Goal: Information Seeking & Learning: Find specific fact

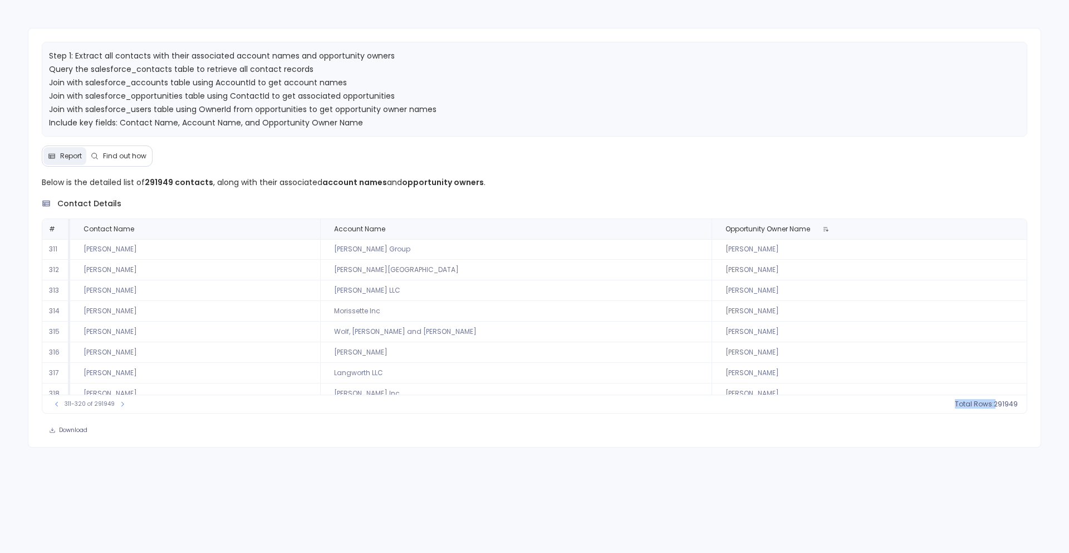
click at [507, 380] on td "Langworth LLC" at bounding box center [516, 373] width 392 height 21
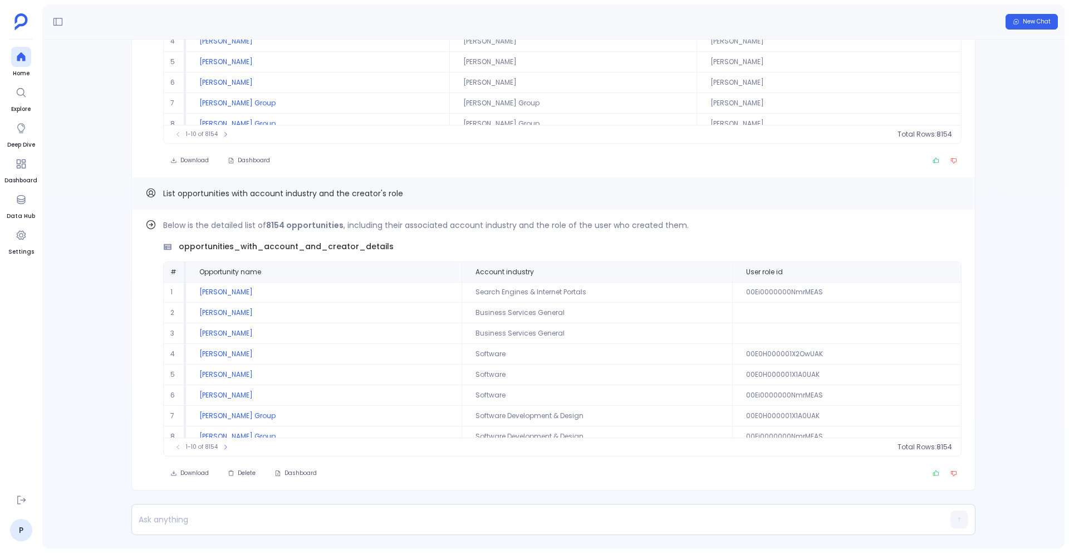
scroll to position [51, 0]
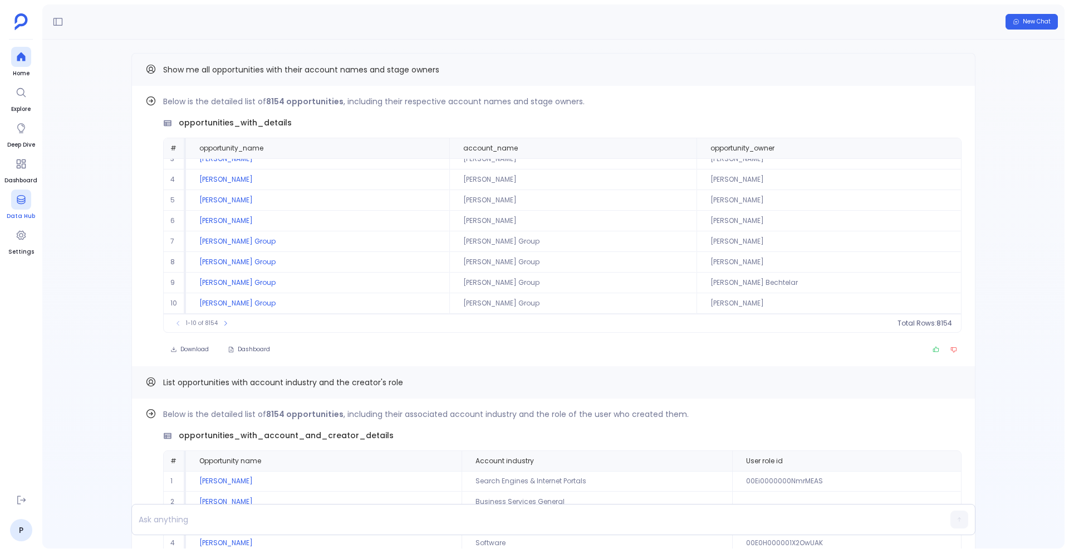
click at [17, 207] on div at bounding box center [21, 199] width 20 height 20
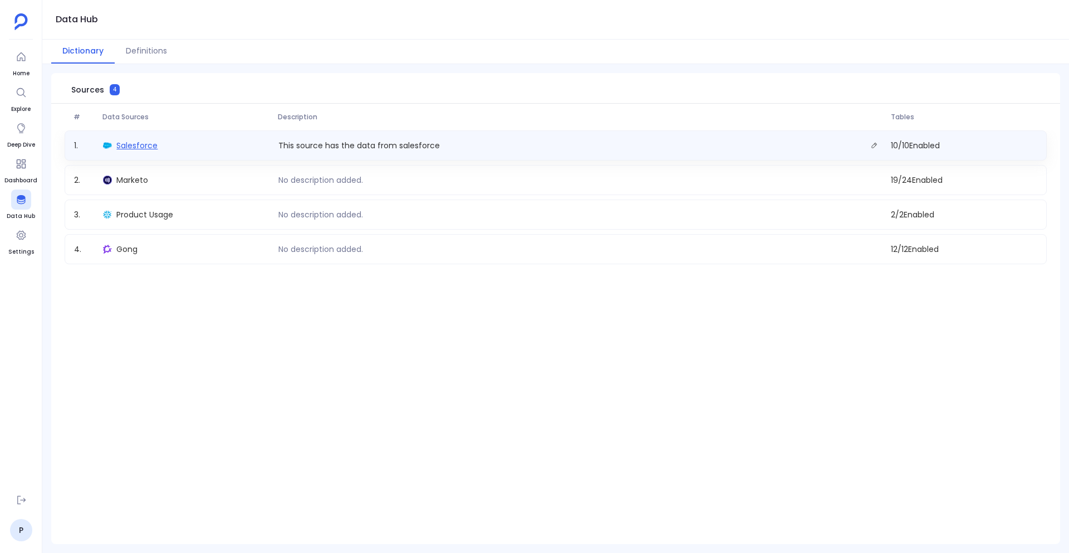
click at [140, 144] on span "Salesforce" at bounding box center [136, 145] width 41 height 11
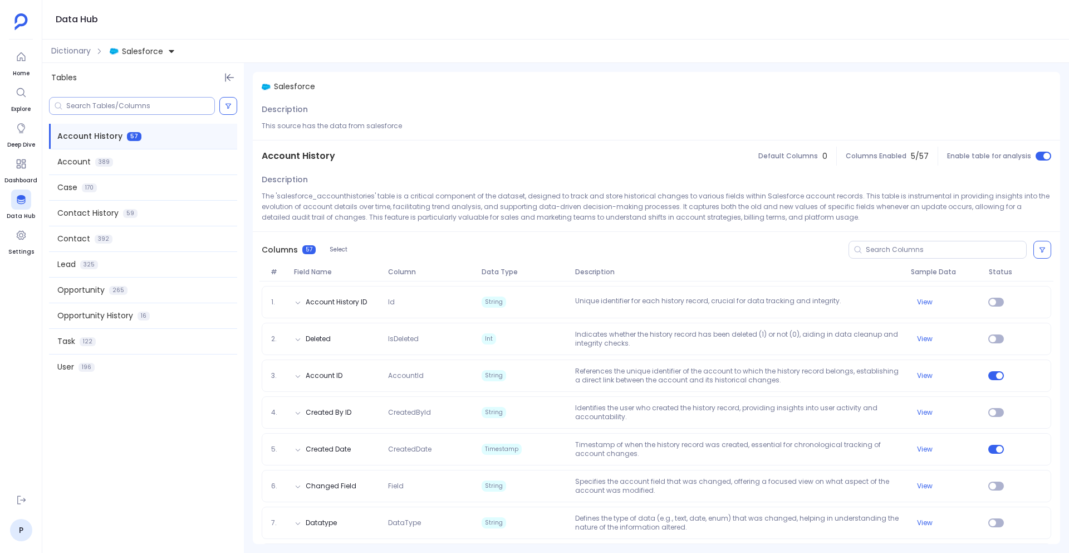
click at [110, 107] on input at bounding box center [140, 105] width 148 height 9
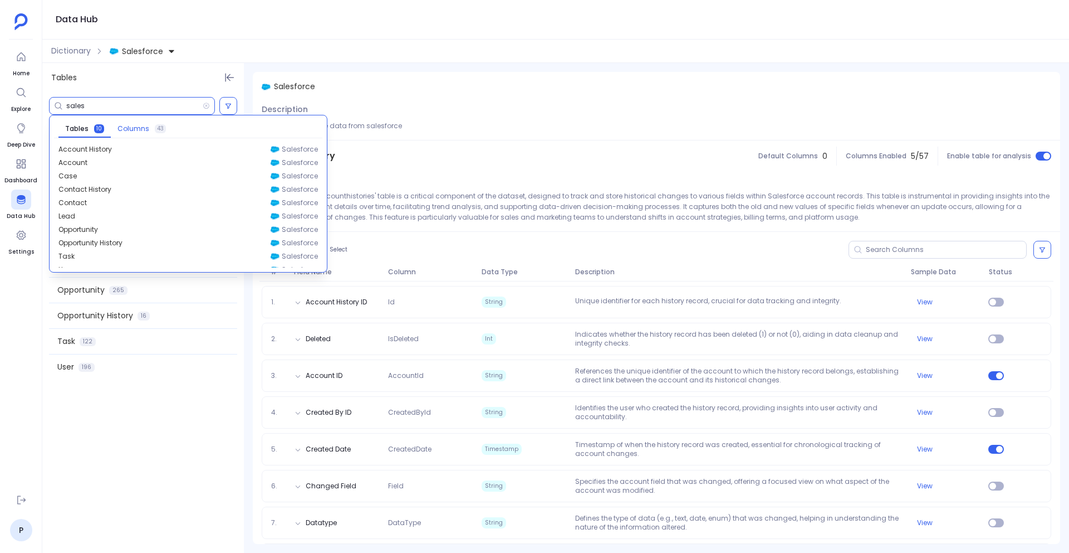
click at [132, 130] on span "Columns" at bounding box center [134, 128] width 32 height 9
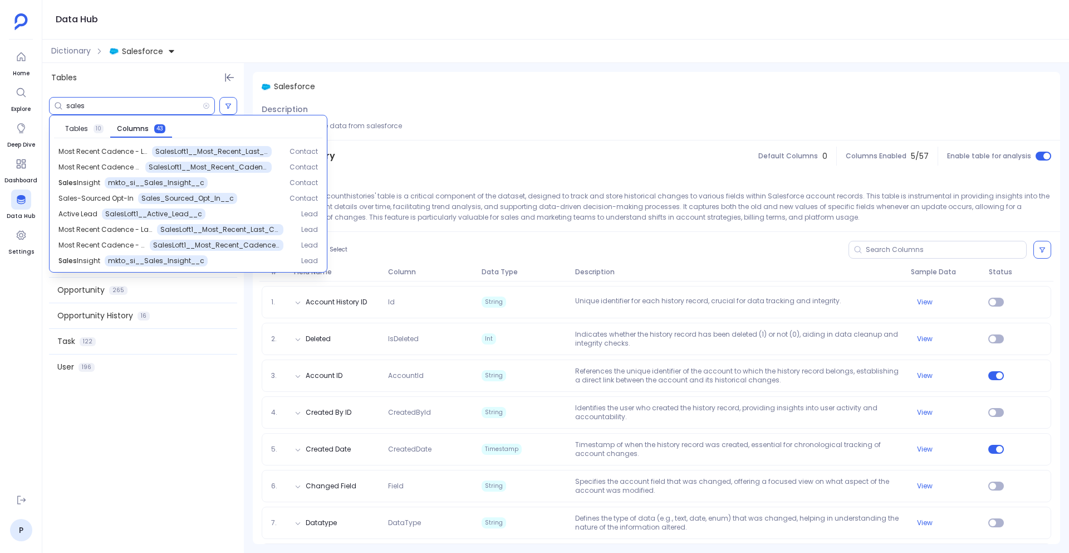
scroll to position [155, 0]
click at [96, 104] on input "sales" at bounding box center [134, 105] width 136 height 9
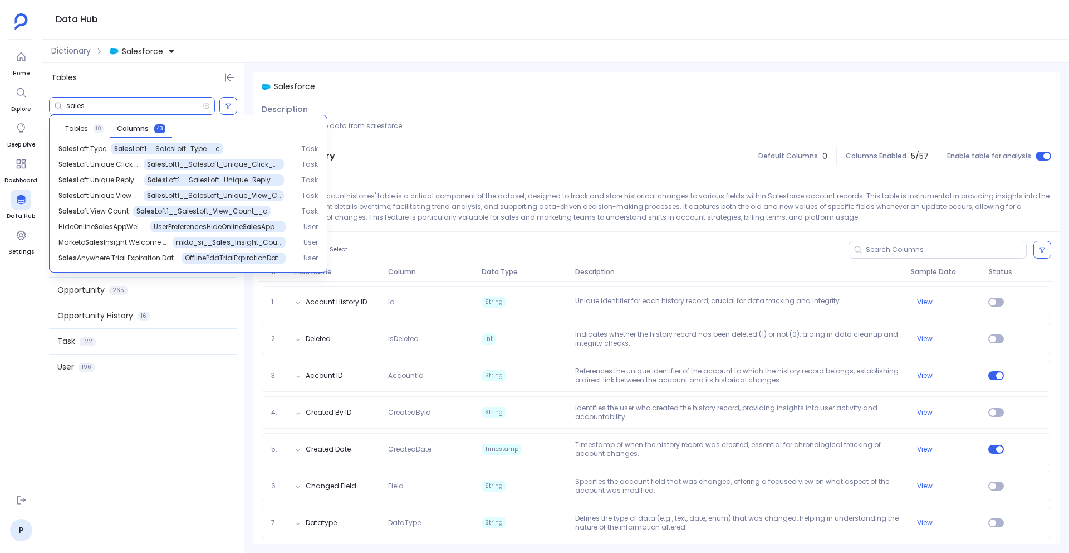
scroll to position [546, 0]
type input "sales"
click at [57, 53] on span "Dictionary" at bounding box center [71, 51] width 40 height 12
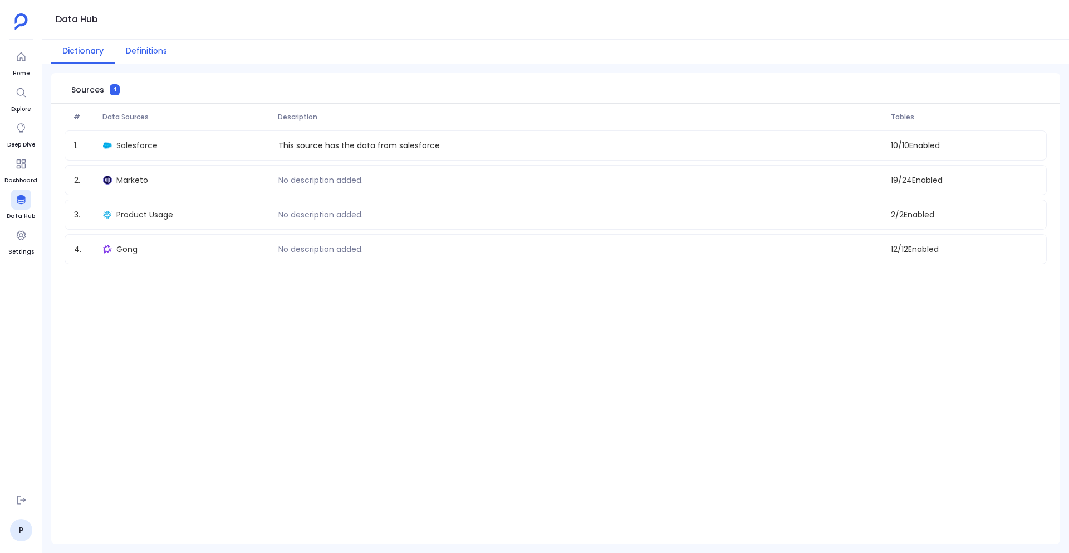
click at [121, 53] on button "Definitions" at bounding box center [147, 52] width 64 height 24
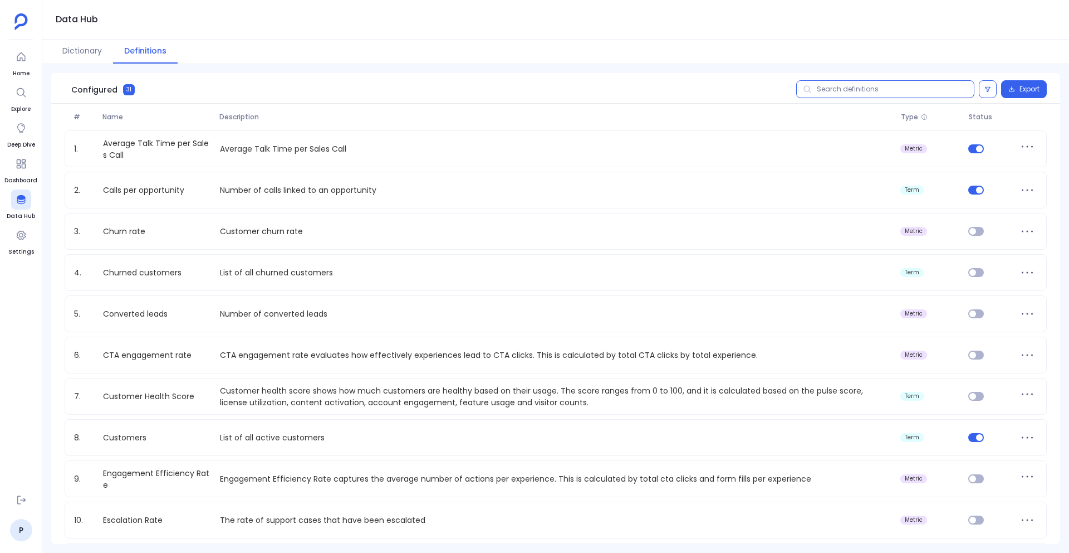
click at [830, 91] on input "text" at bounding box center [886, 89] width 178 height 18
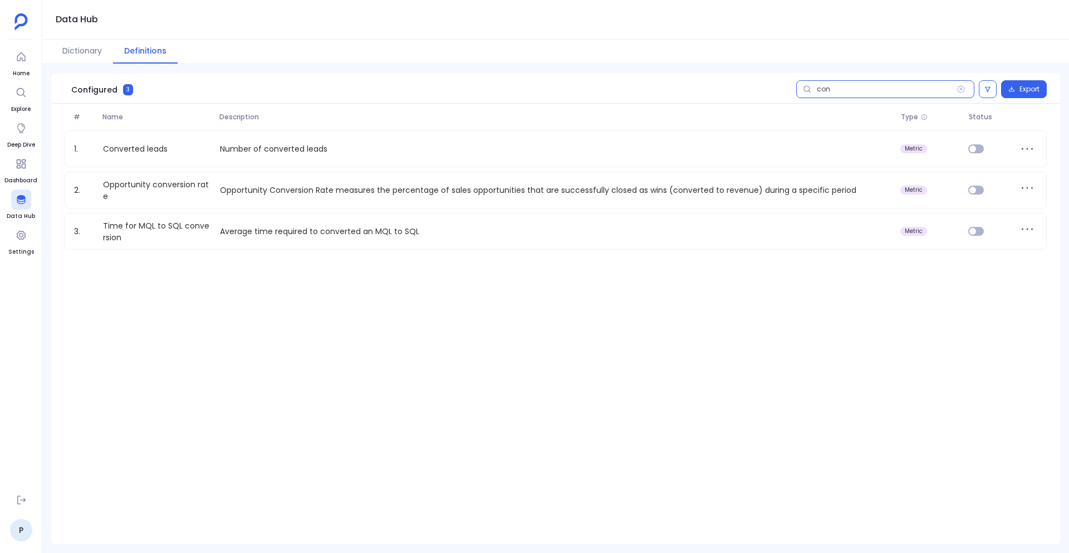
type input "con"
click at [96, 54] on button "Dictionary" at bounding box center [82, 52] width 62 height 24
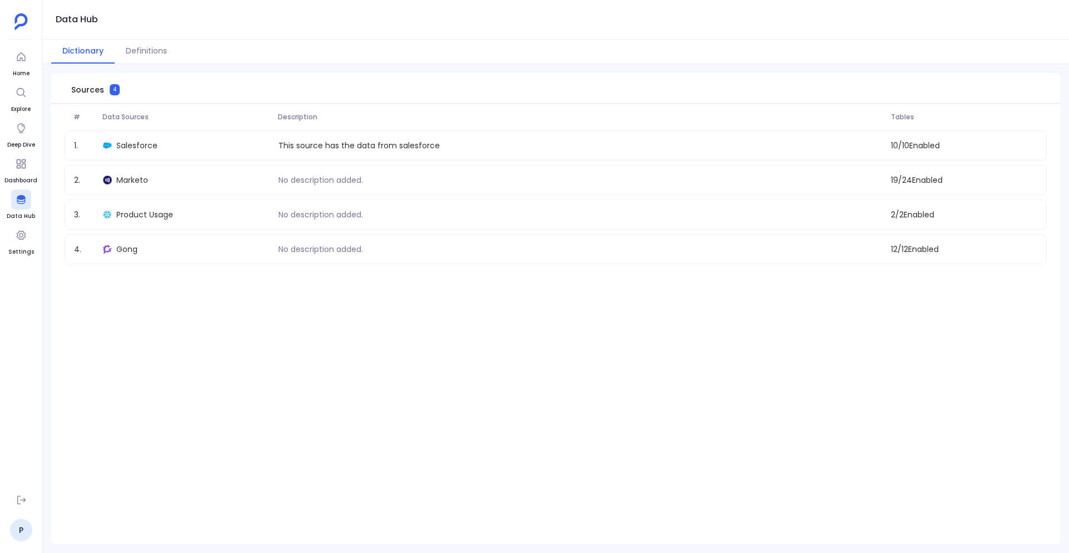
click at [139, 134] on div "1 . Salesforce This source has the data from salesforce 10 / 10 Enabled" at bounding box center [556, 145] width 983 height 30
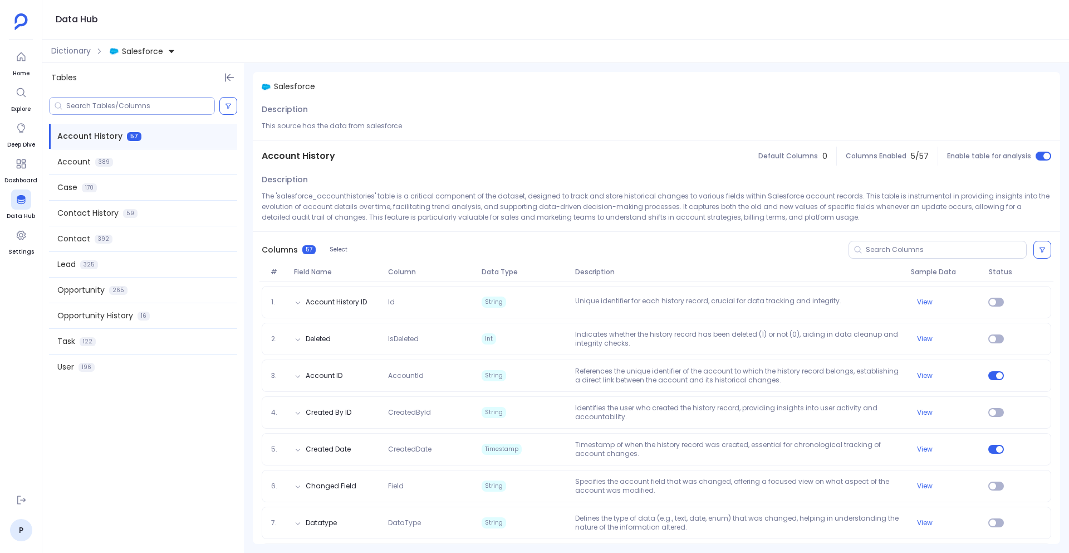
click at [125, 104] on input at bounding box center [140, 105] width 148 height 9
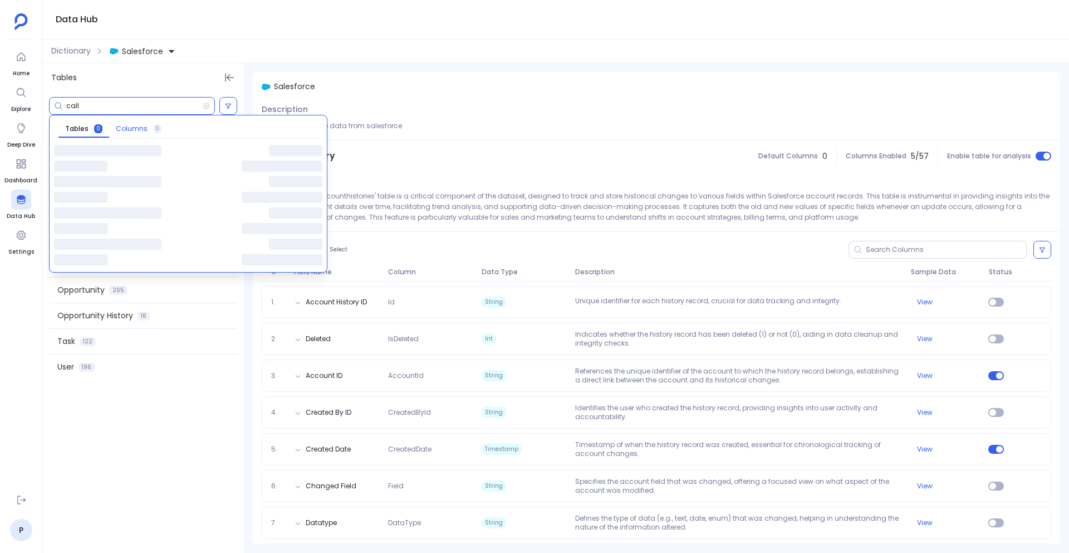
type input "call"
click at [125, 124] on span "Columns" at bounding box center [132, 128] width 32 height 9
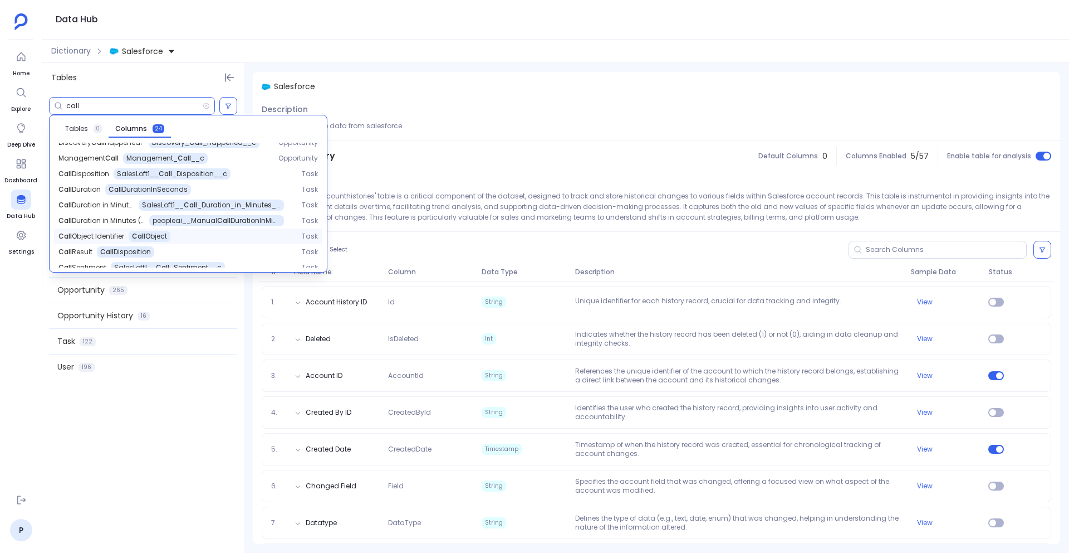
scroll to position [178, 0]
click at [79, 50] on span "Dictionary" at bounding box center [71, 51] width 40 height 12
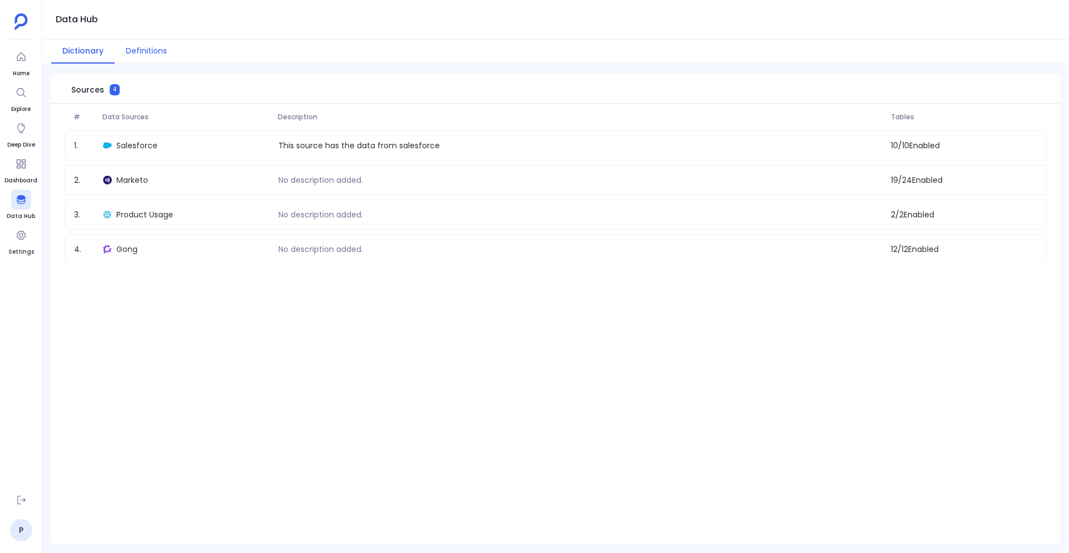
click at [134, 51] on button "Definitions" at bounding box center [147, 52] width 64 height 24
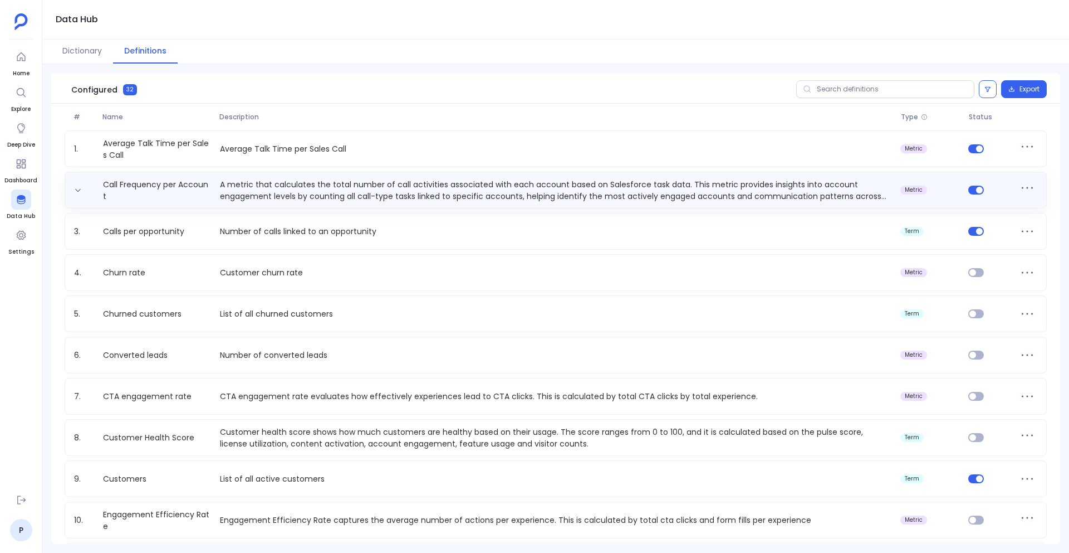
click at [310, 184] on p "A metric that calculates the total number of call activities associated with ea…" at bounding box center [556, 190] width 681 height 22
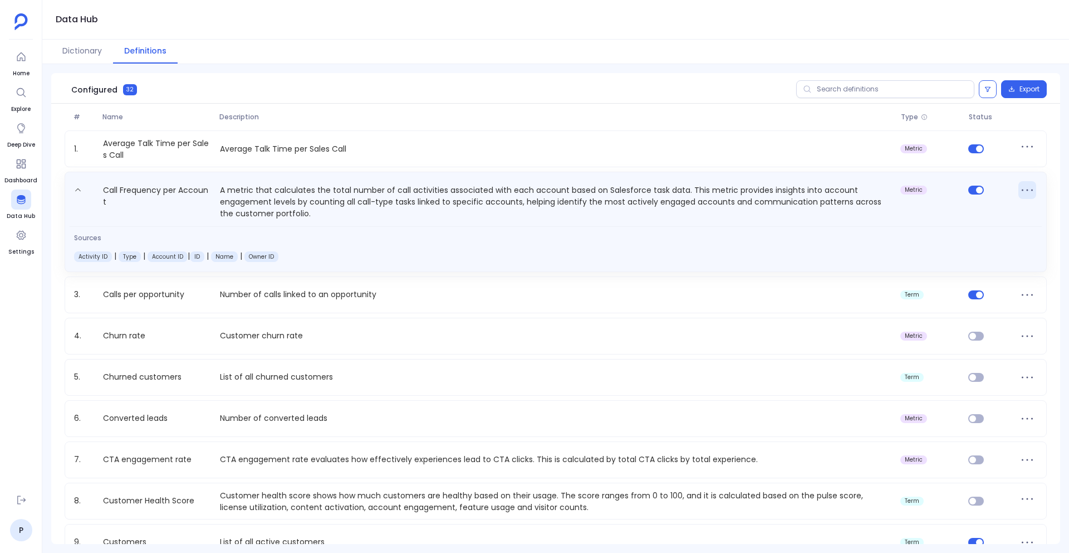
click at [1023, 189] on icon at bounding box center [1028, 190] width 18 height 18
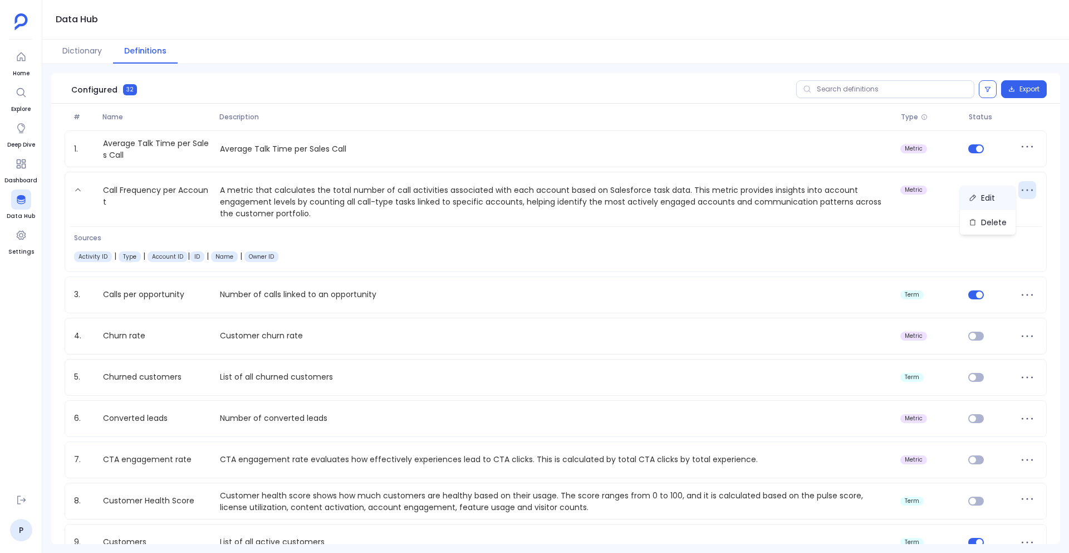
click at [994, 197] on button "Edit" at bounding box center [988, 197] width 56 height 25
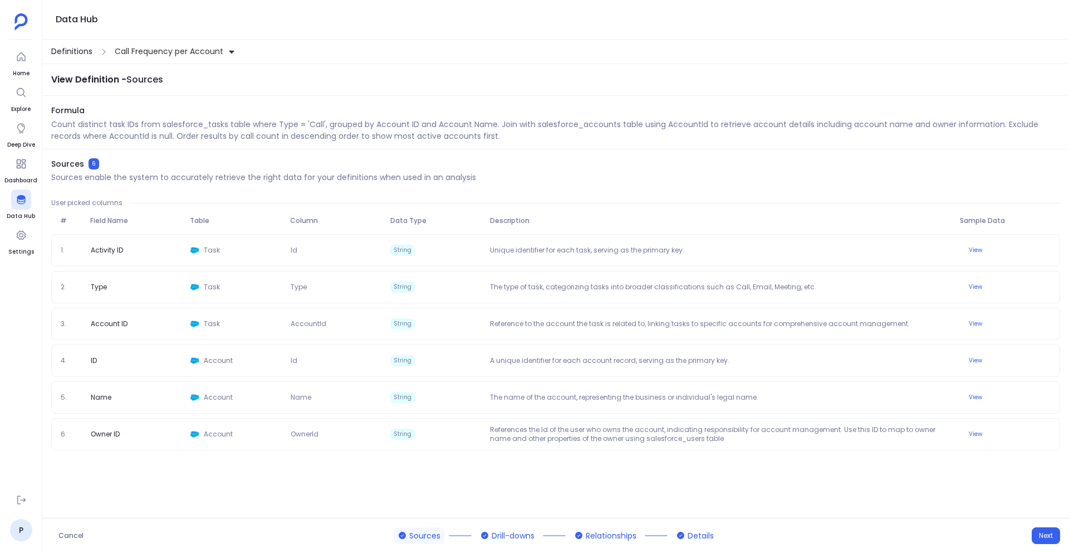
click at [84, 52] on span "Definitions" at bounding box center [71, 52] width 41 height 12
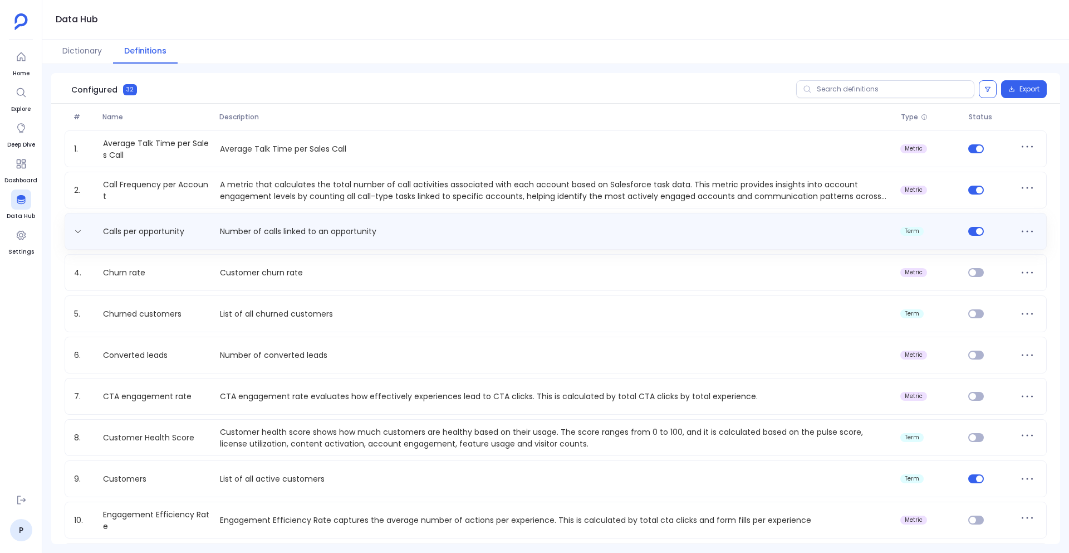
click at [389, 216] on div "Calls per opportunity Number of calls linked to an opportunity term" at bounding box center [556, 231] width 983 height 37
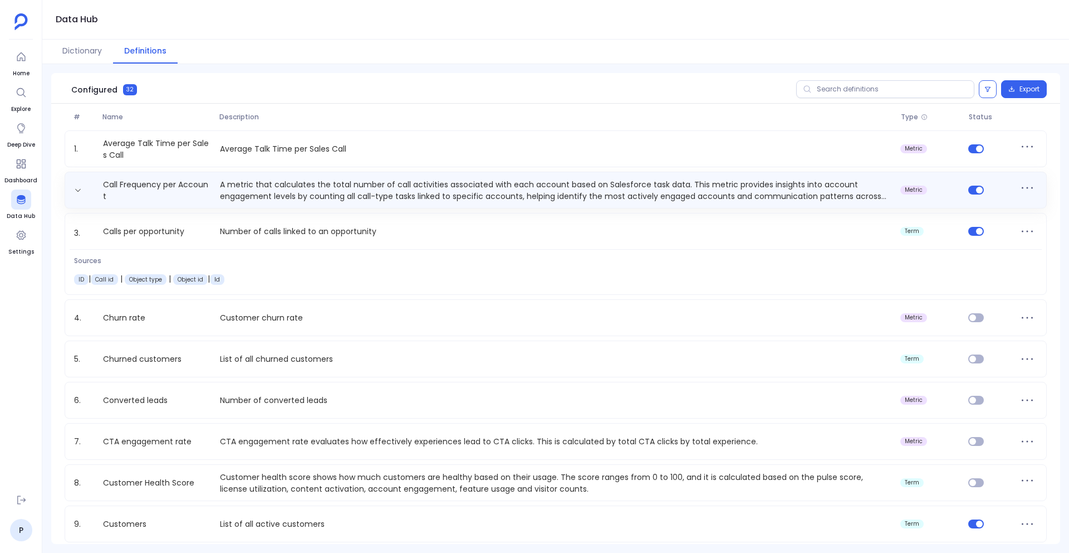
click at [402, 196] on p "A metric that calculates the total number of call activities associated with ea…" at bounding box center [556, 190] width 681 height 22
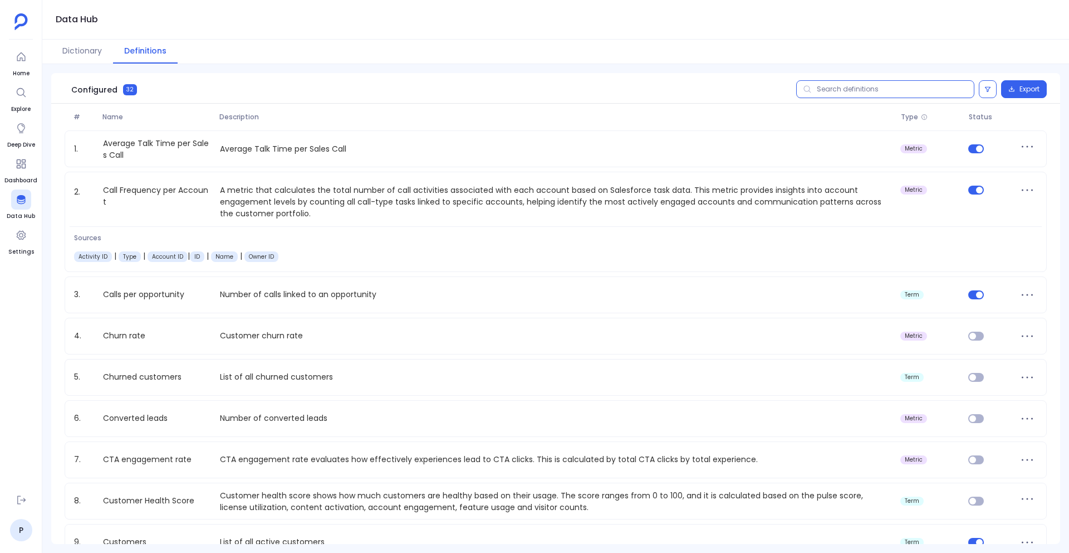
click at [821, 87] on input "text" at bounding box center [886, 89] width 178 height 18
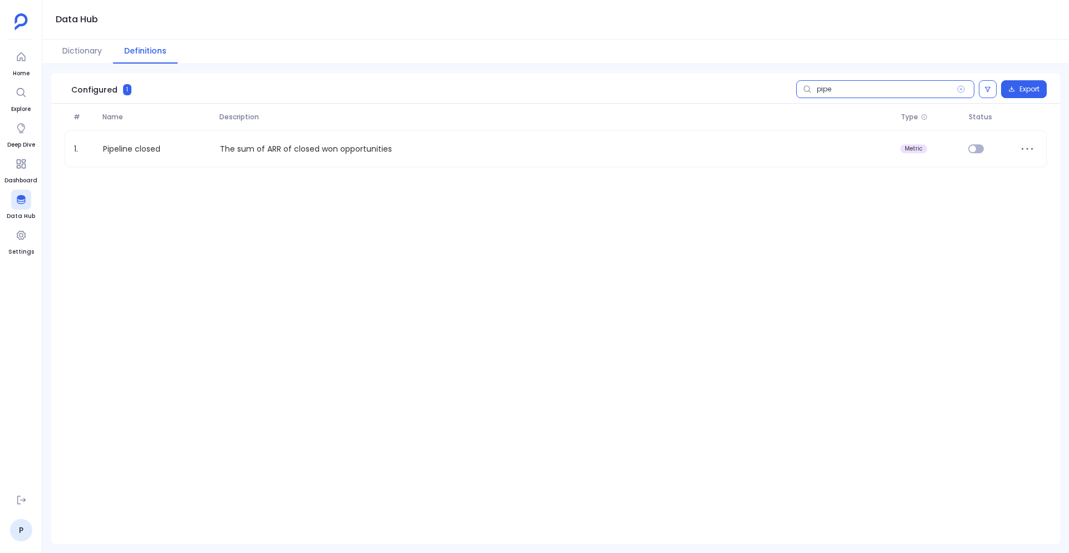
type input "pipe"
click at [80, 58] on button "Dictionary" at bounding box center [82, 52] width 62 height 24
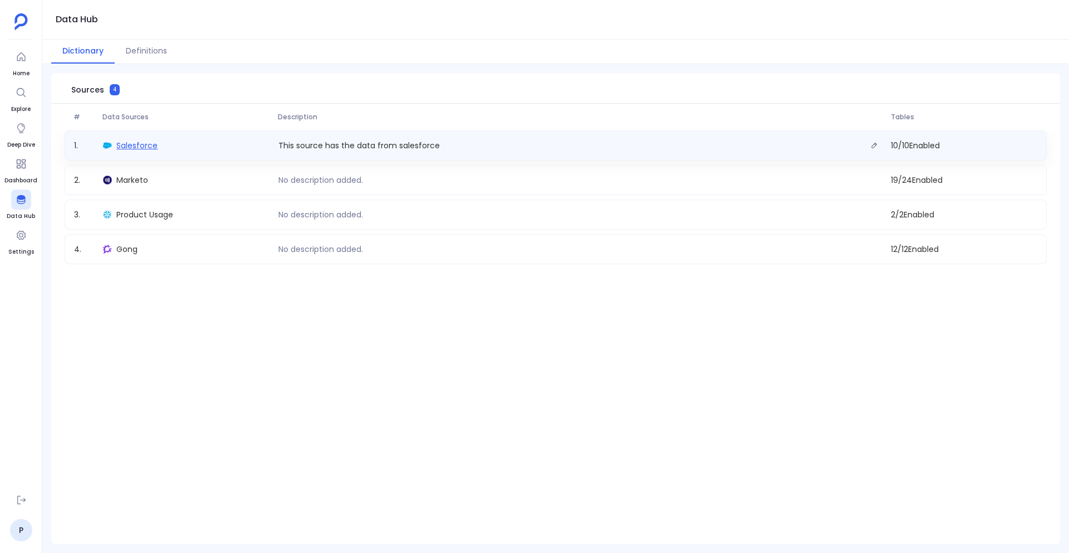
click at [118, 141] on span "Salesforce" at bounding box center [136, 145] width 41 height 11
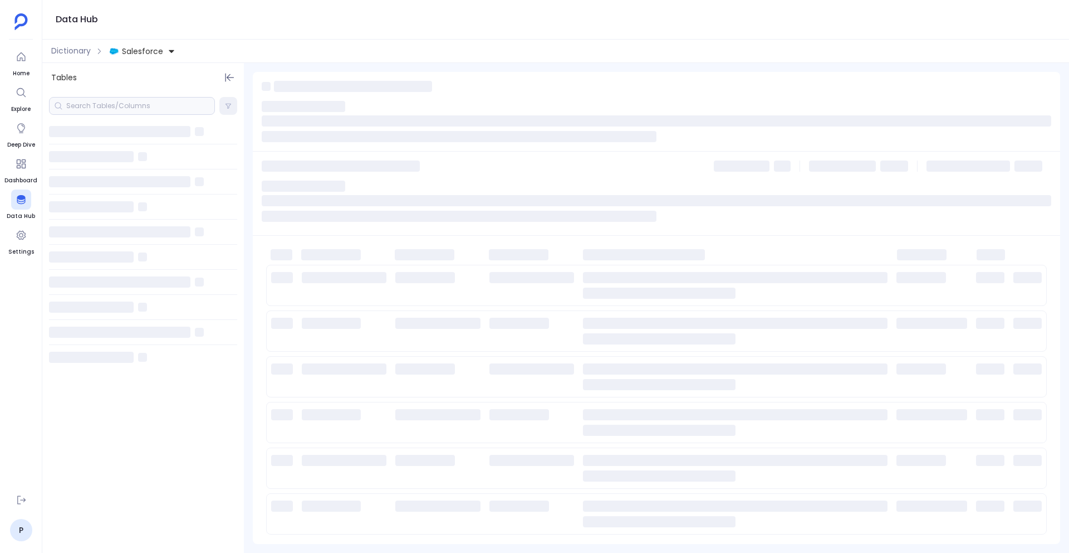
click at [104, 101] on div at bounding box center [132, 106] width 166 height 18
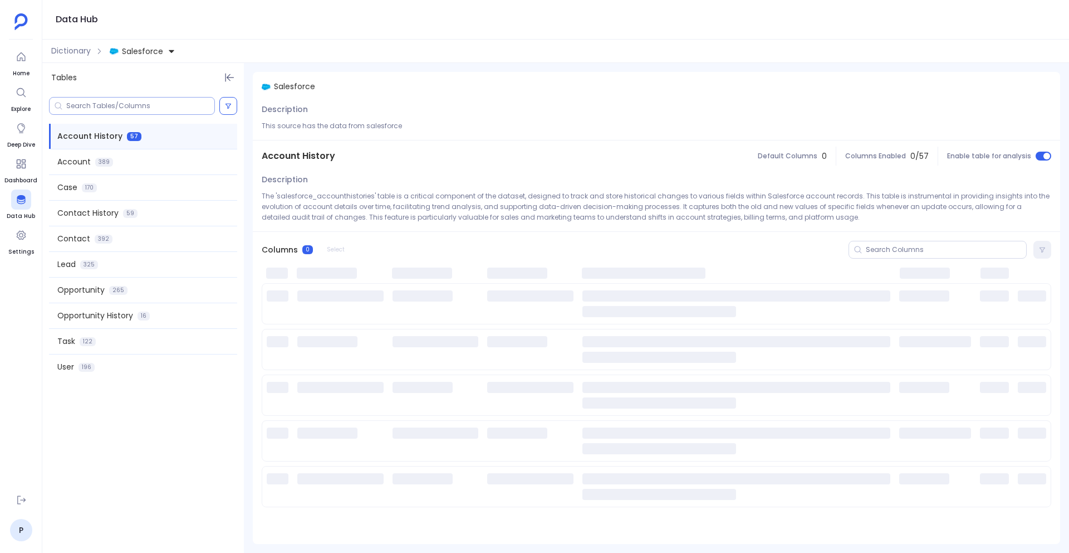
click at [104, 106] on input at bounding box center [140, 105] width 148 height 9
paste input "CFCR_Velocity_Won__c"
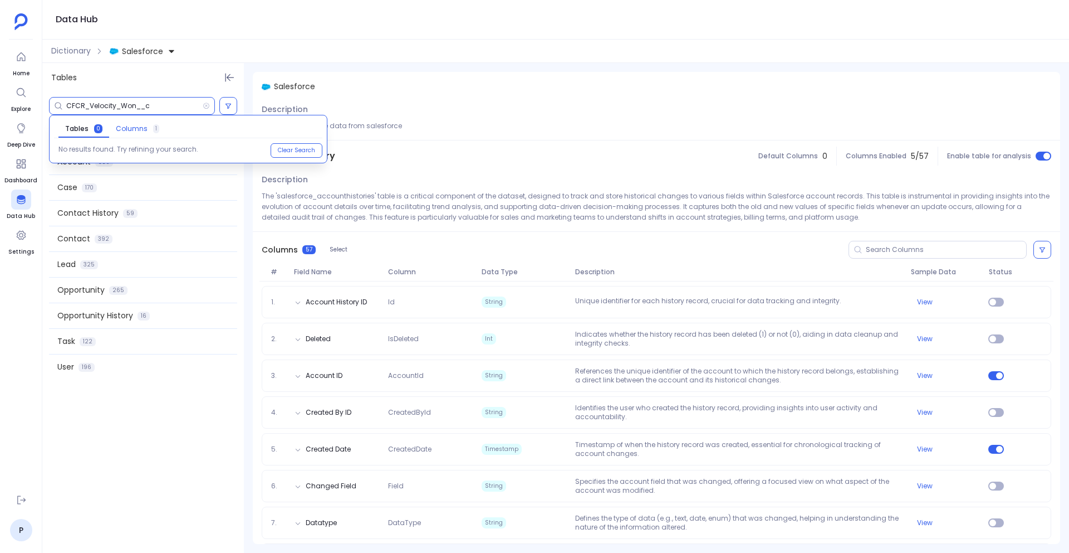
type input "CFCR_Velocity_Won__c"
click at [145, 131] on span "Columns 1" at bounding box center [137, 128] width 43 height 9
click at [144, 149] on span "CFCR_Velocity_Won__c" at bounding box center [154, 150] width 88 height 9
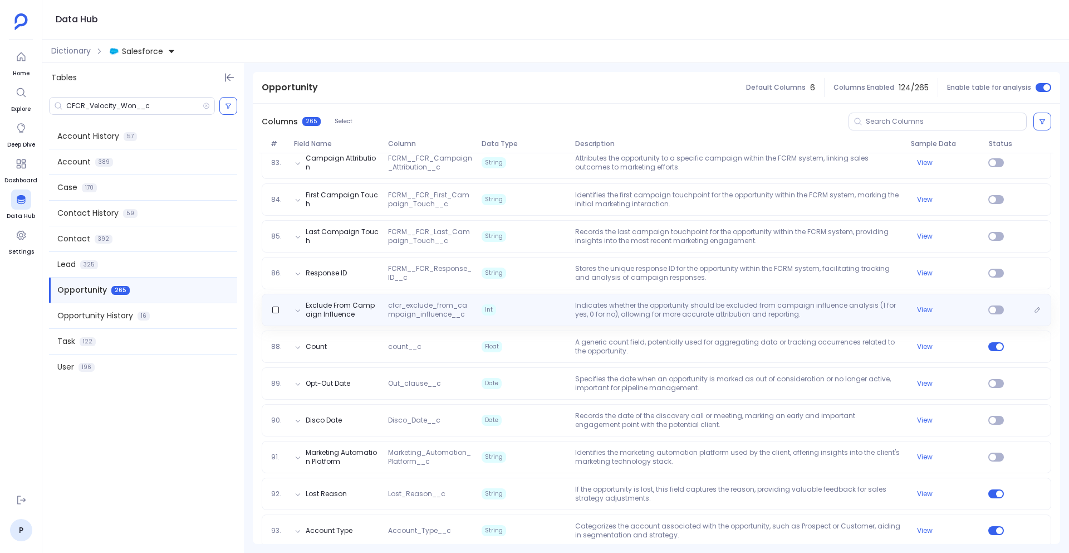
scroll to position [3418, 0]
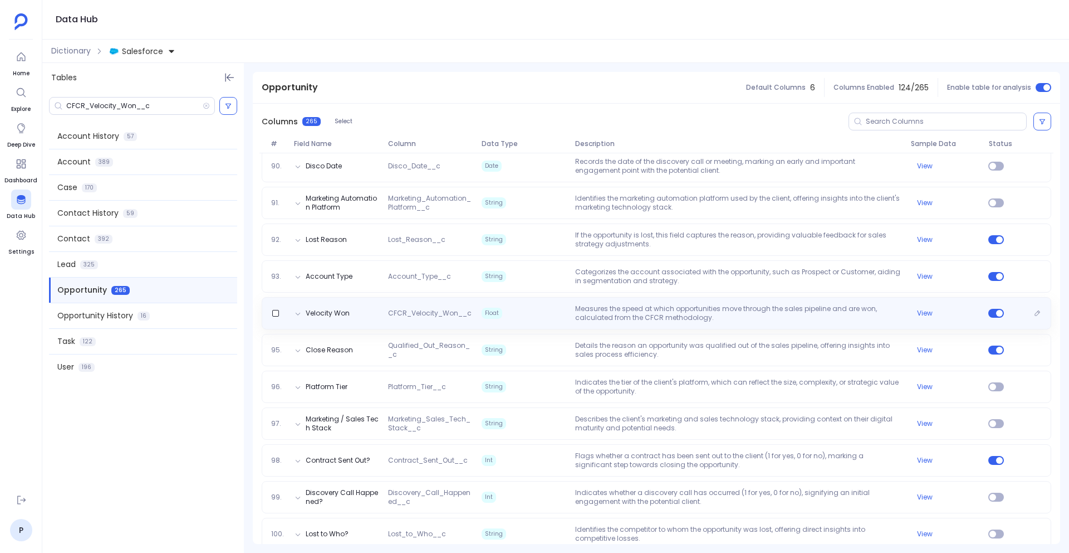
click at [561, 315] on span "Float" at bounding box center [524, 313] width 94 height 18
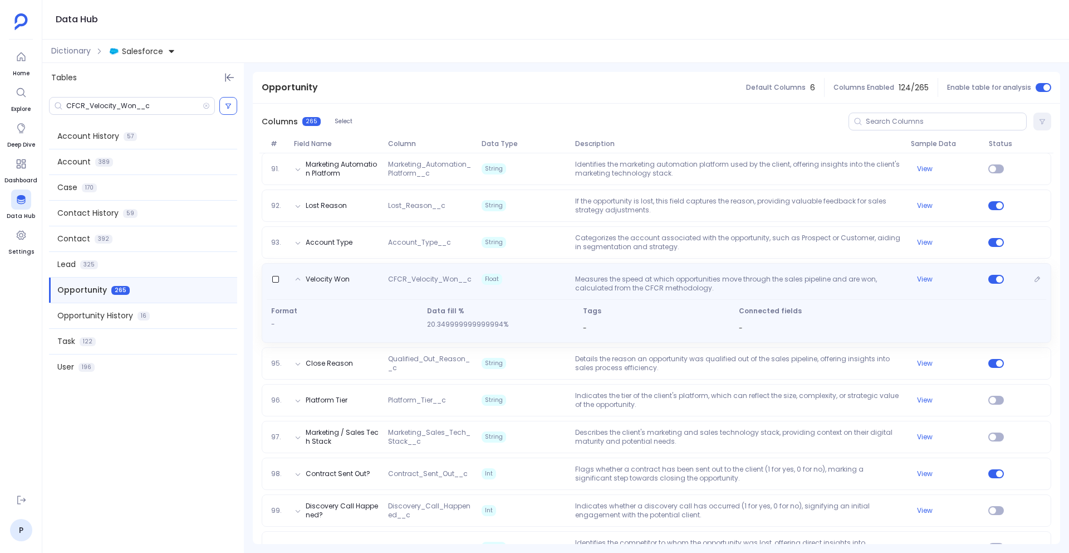
scroll to position [3459, 0]
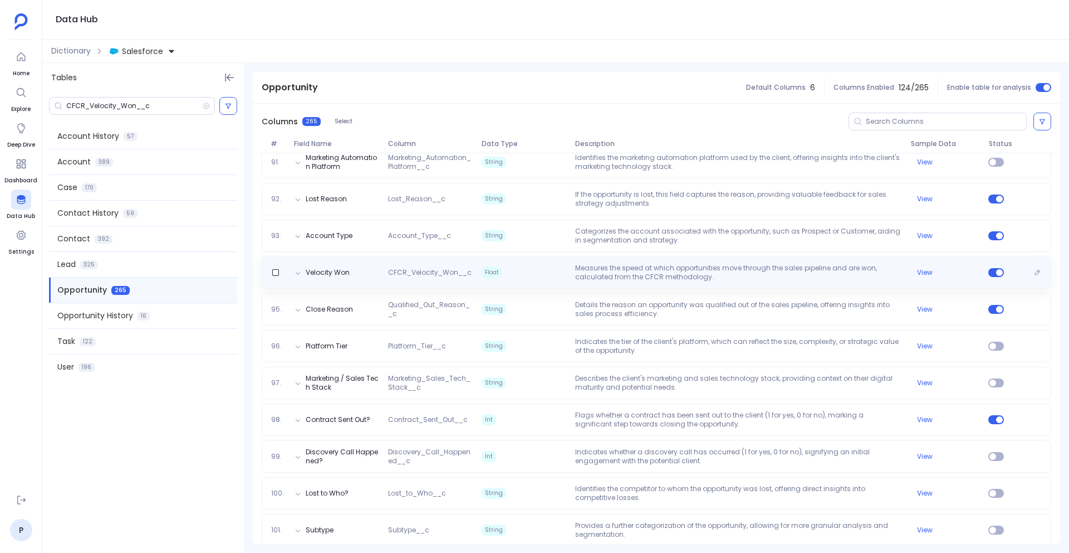
click at [561, 283] on div "Velocity Won CFCR_Velocity_Won__c Float Measures the speed at which opportuniti…" at bounding box center [657, 272] width 790 height 32
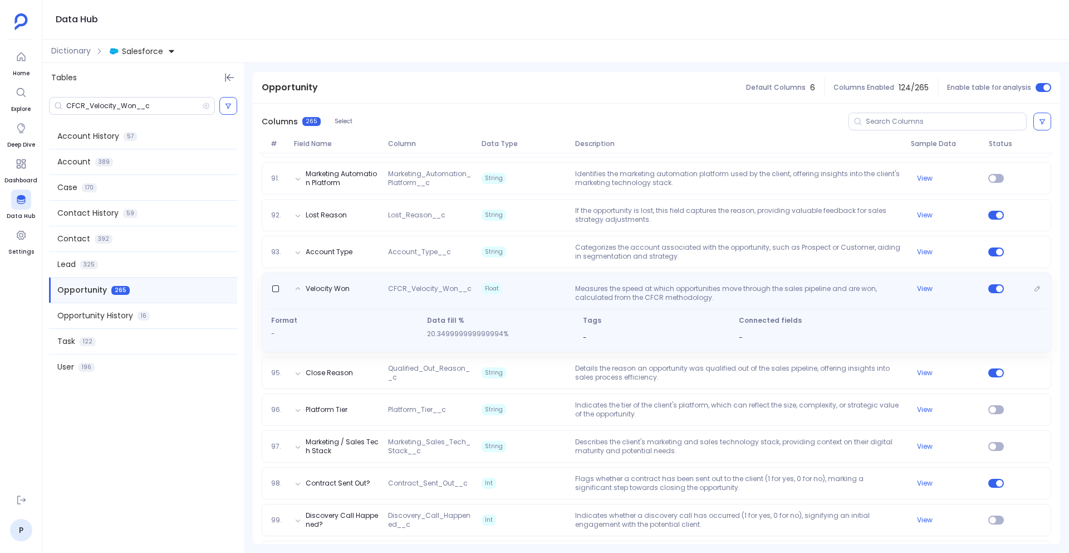
scroll to position [3442, 0]
click at [647, 292] on p "Measures the speed at which opportunities move through the sales pipeline and a…" at bounding box center [738, 294] width 335 height 18
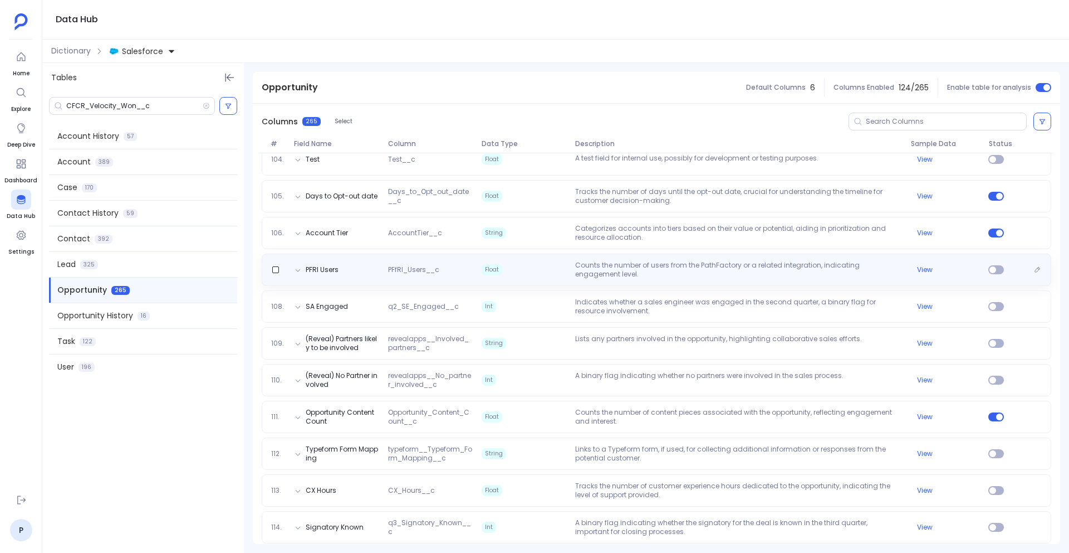
scroll to position [3940, 0]
click at [538, 266] on span "Float" at bounding box center [524, 269] width 94 height 18
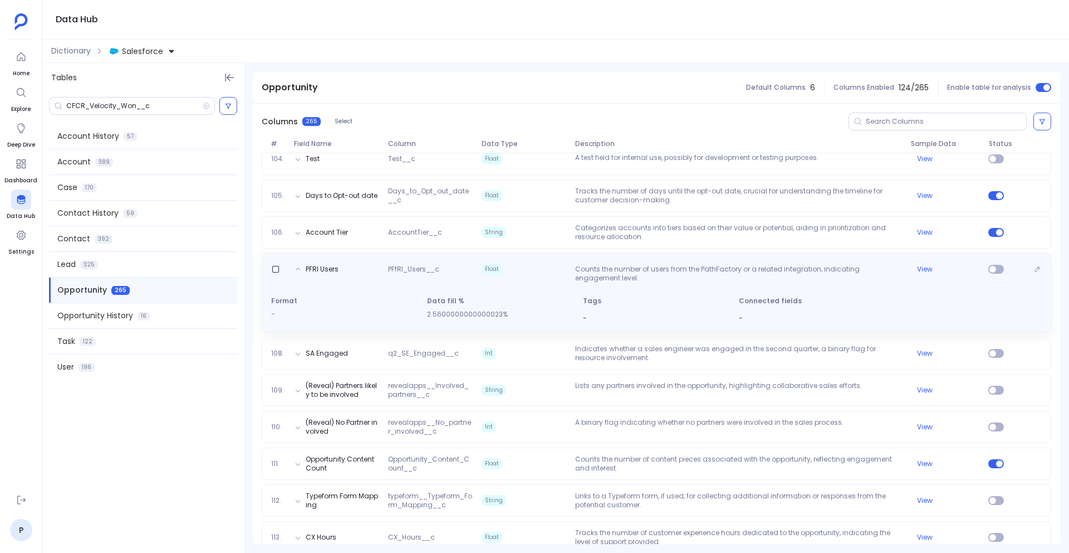
click at [538, 266] on span "Float" at bounding box center [524, 268] width 94 height 11
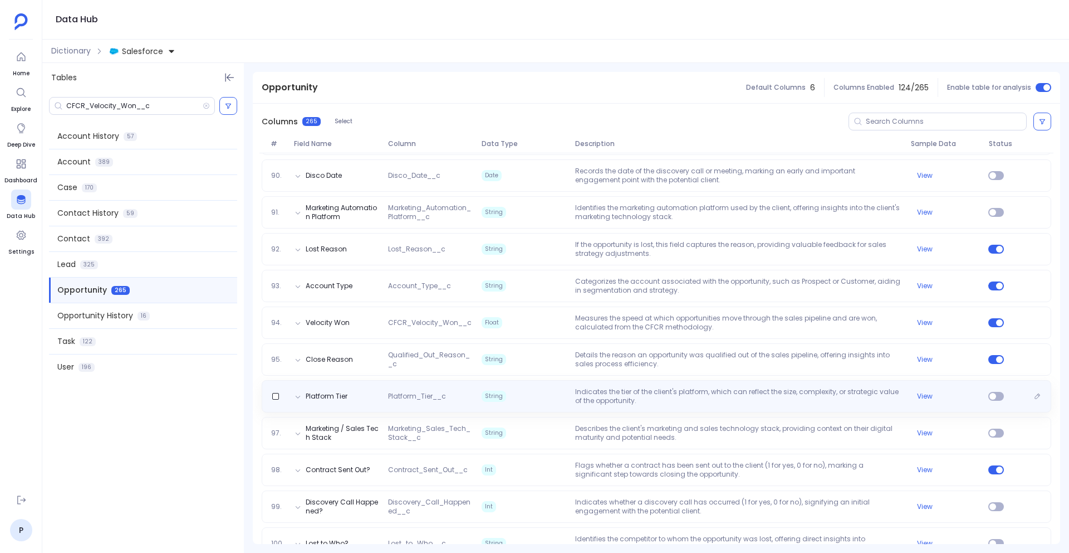
scroll to position [3322, 0]
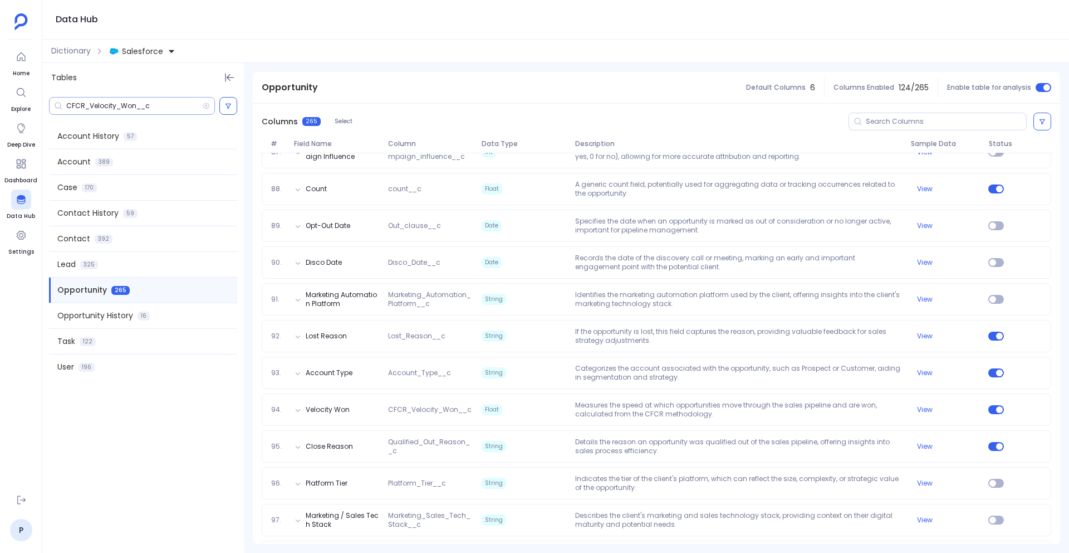
click at [170, 98] on div "CFCR_Velocity_Won__c" at bounding box center [132, 106] width 166 height 18
click at [165, 106] on input "CFCR_Velocity_Won__c" at bounding box center [134, 105] width 136 height 9
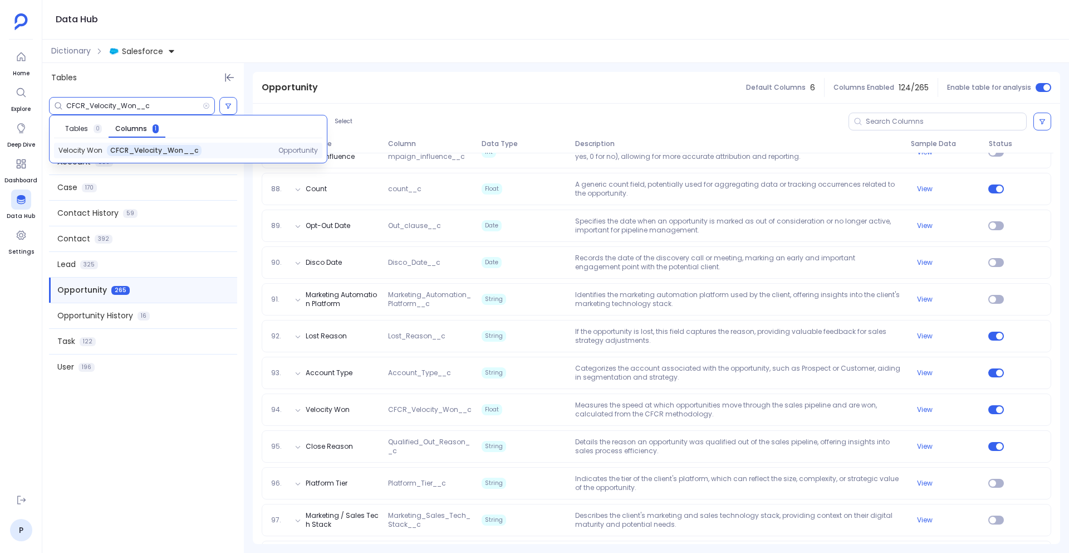
click at [125, 150] on span "CFCR_Velocity_Won__c" at bounding box center [154, 150] width 88 height 9
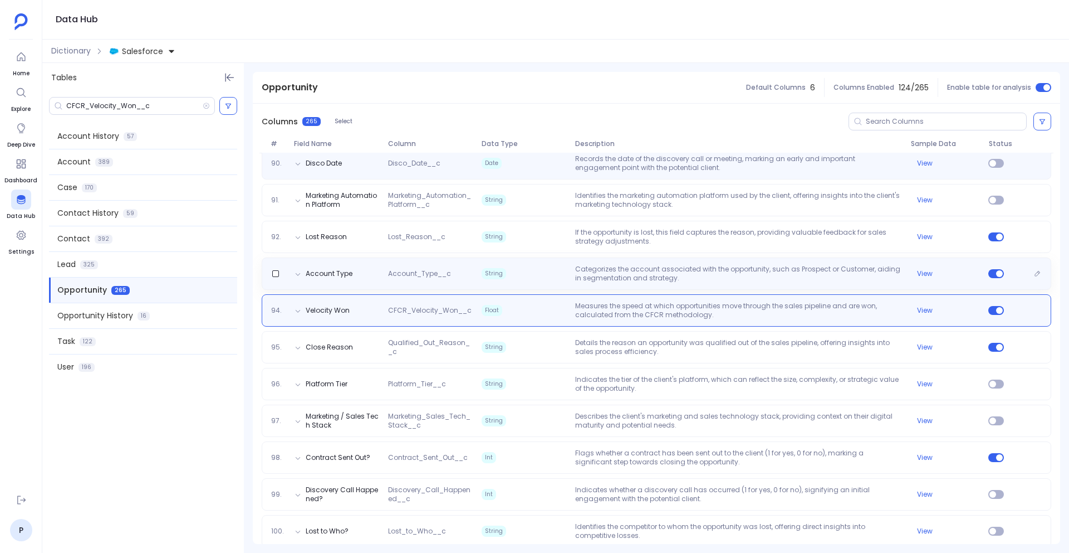
scroll to position [3424, 0]
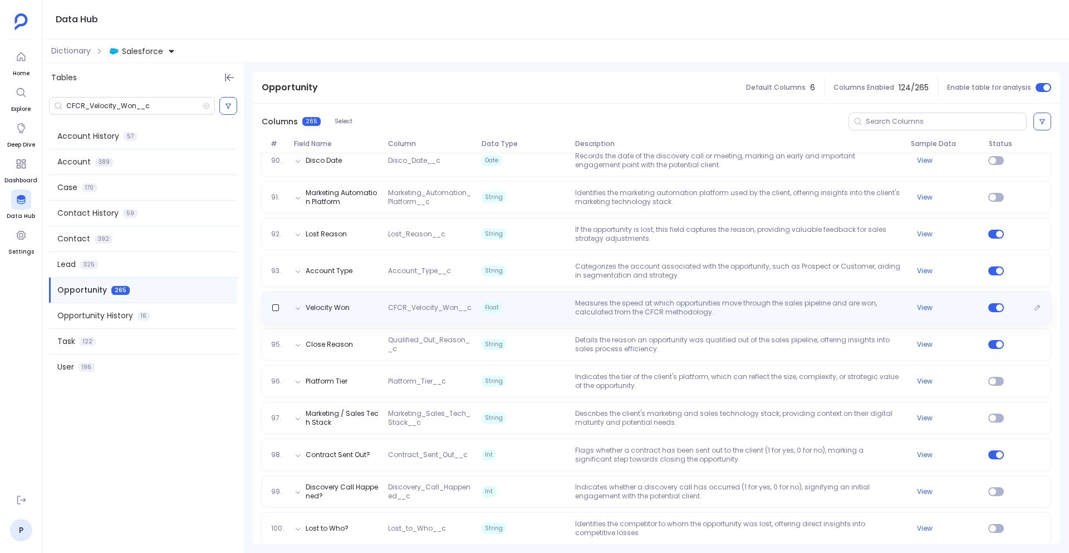
click at [539, 309] on span "Float" at bounding box center [524, 308] width 94 height 18
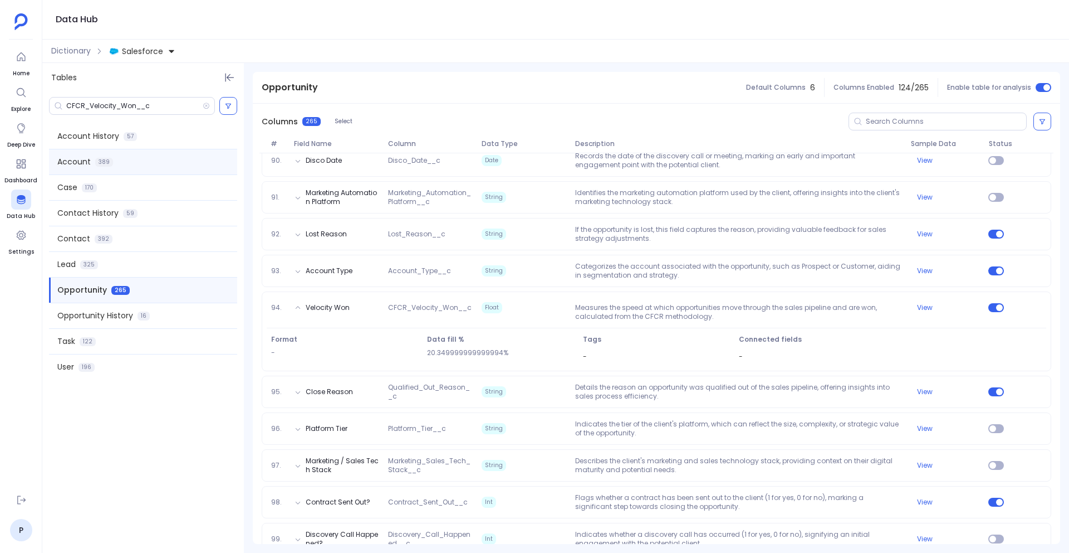
click at [174, 159] on div "Account 389" at bounding box center [143, 161] width 188 height 25
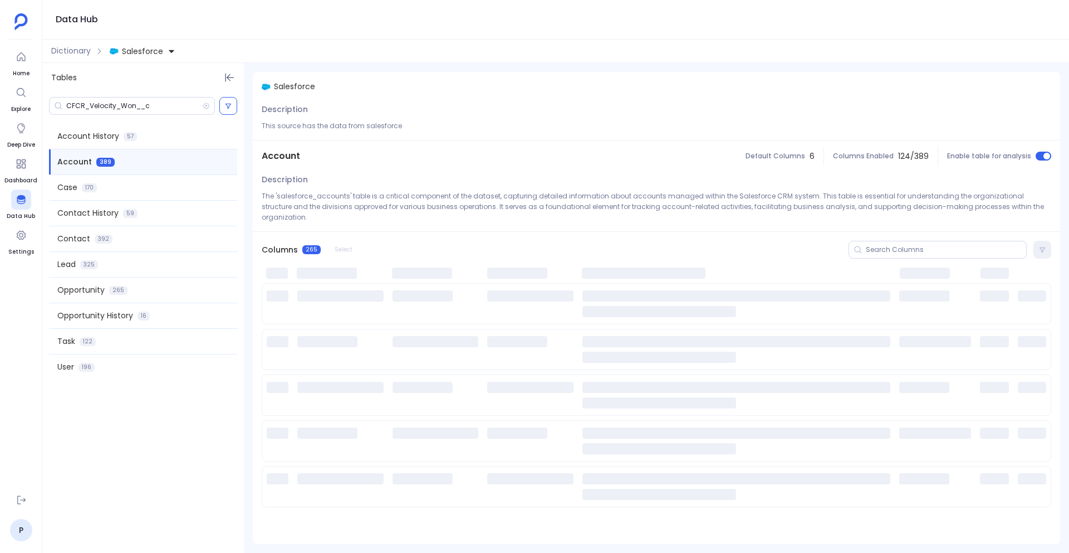
scroll to position [0, 0]
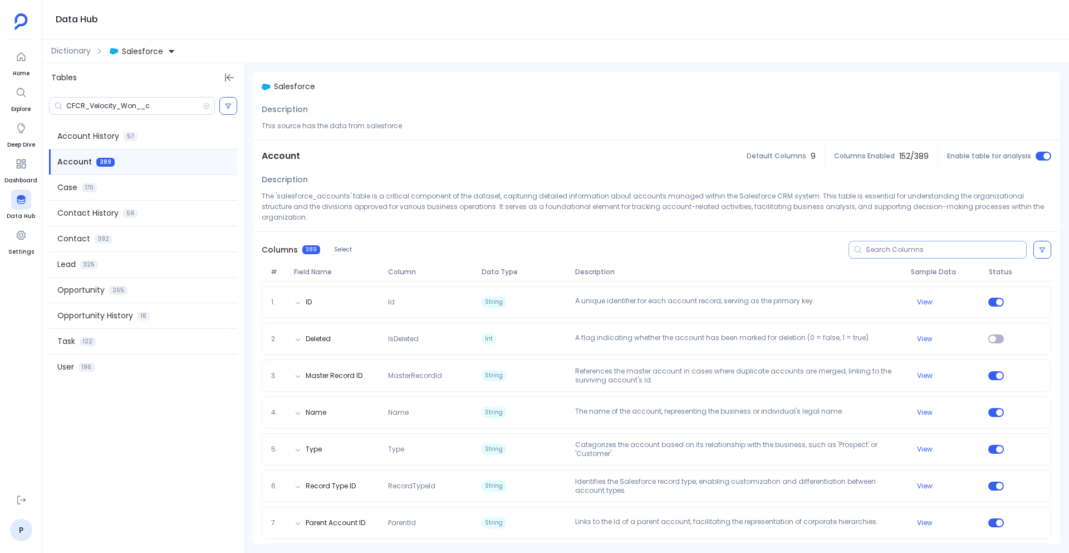
click at [876, 244] on div at bounding box center [938, 250] width 178 height 18
click at [875, 245] on input at bounding box center [946, 249] width 160 height 9
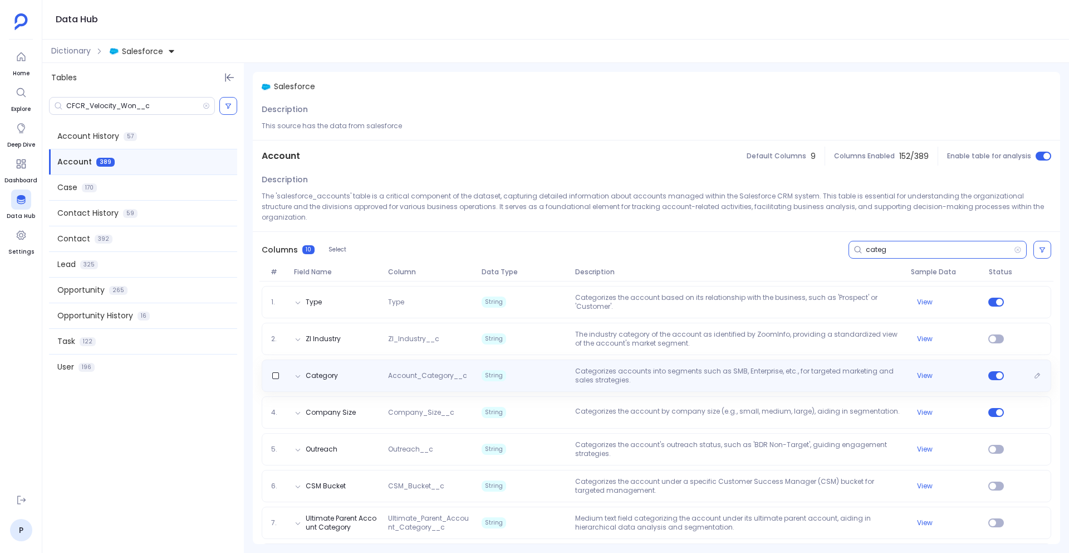
type input "categ"
click at [368, 367] on div "Category Account_Category__c String Categorizes accounts into segments such as …" at bounding box center [657, 376] width 780 height 18
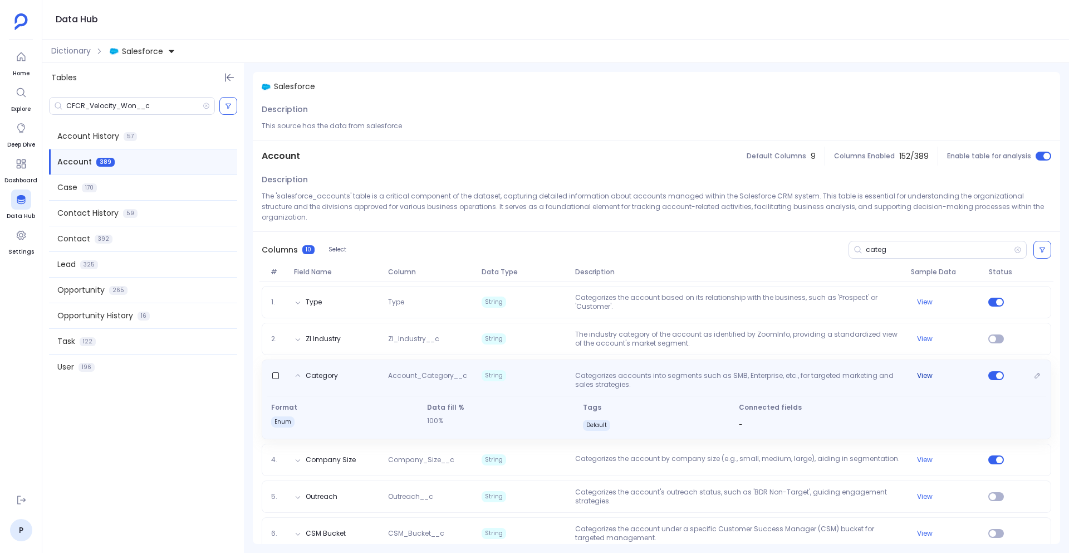
click at [922, 371] on button "View" at bounding box center [925, 375] width 16 height 9
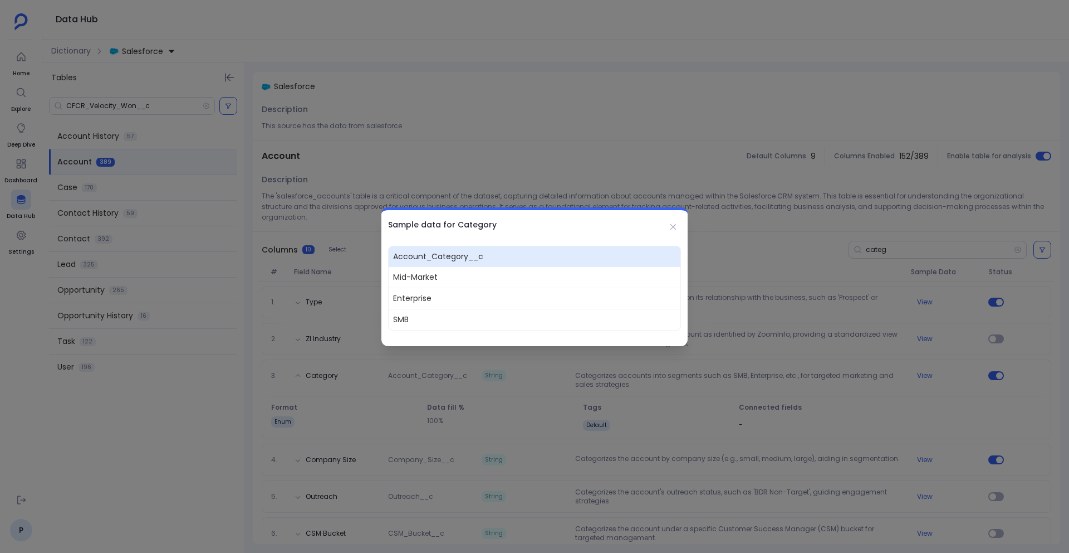
click at [557, 302] on span "Enterprise" at bounding box center [535, 297] width 292 height 21
click at [673, 224] on icon at bounding box center [673, 226] width 9 height 9
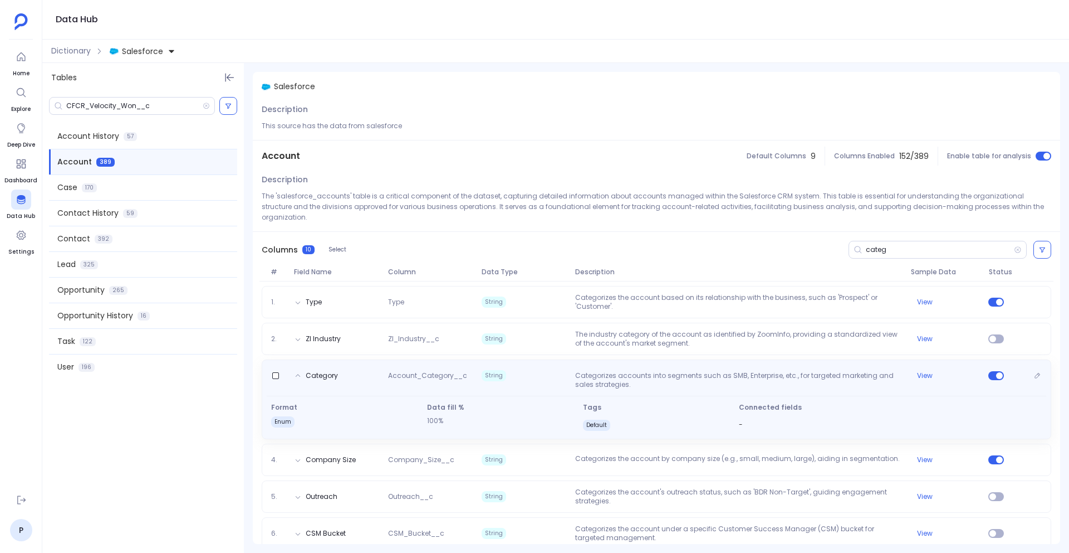
click at [677, 367] on div "Category Account_Category__c String Categorizes accounts into segments such as …" at bounding box center [657, 378] width 780 height 22
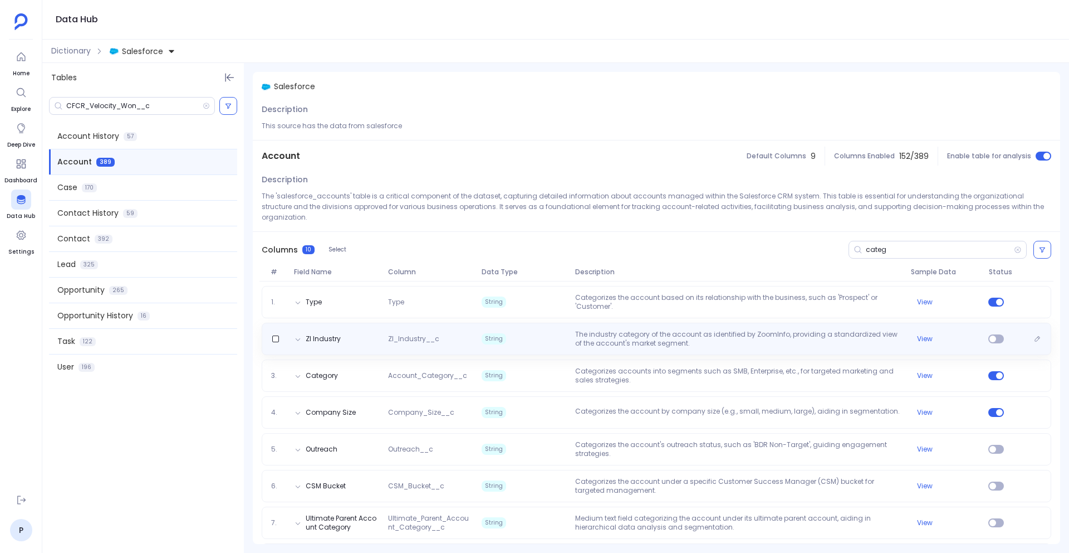
click at [462, 330] on div "ZI Industry ZI_Industry__c String The industry category of the account as ident…" at bounding box center [657, 339] width 780 height 18
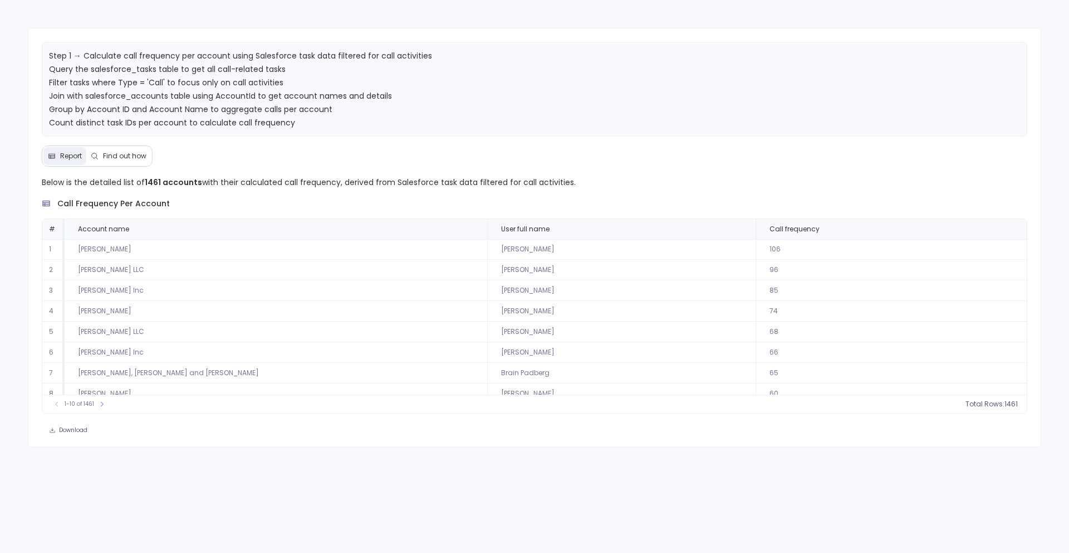
click at [124, 160] on button "Find out how" at bounding box center [118, 156] width 65 height 18
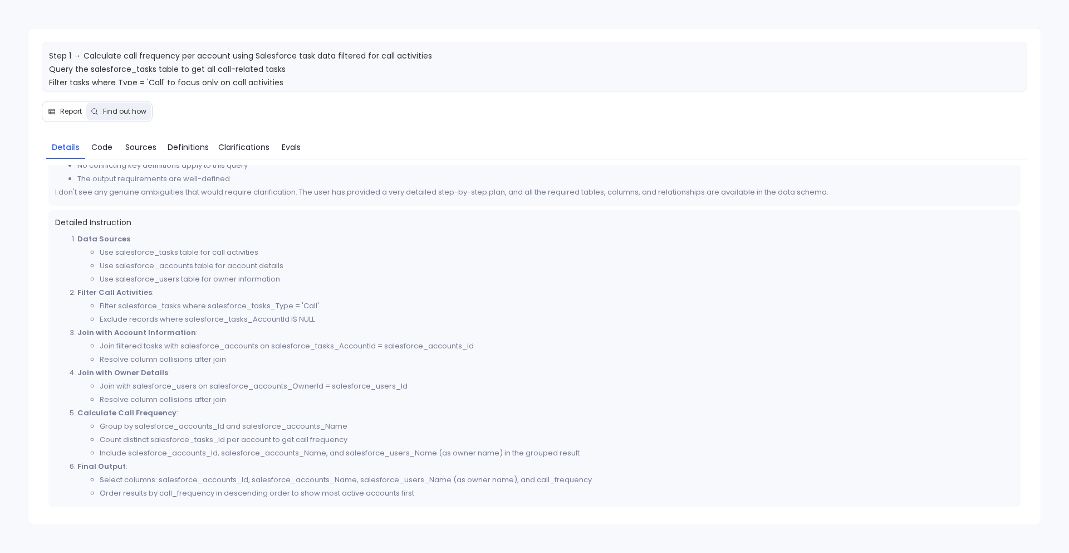
scroll to position [465, 0]
click at [67, 116] on button "Report" at bounding box center [64, 111] width 43 height 18
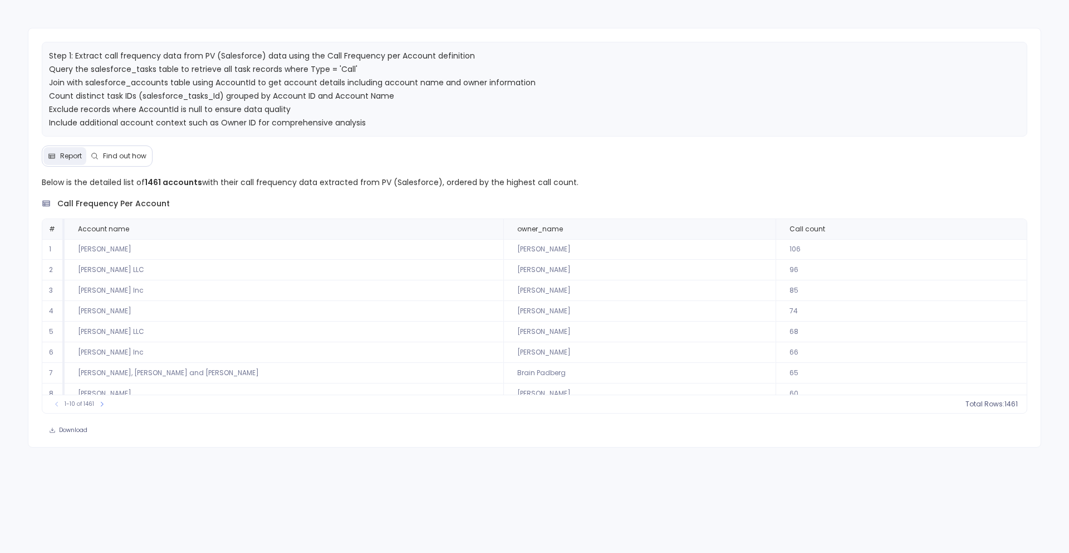
click at [434, 517] on div "Step 1: Extract call frequency data from PV (Salesforce) data using the Call Fr…" at bounding box center [534, 276] width 1069 height 553
